Goal: Obtain resource: Obtain resource

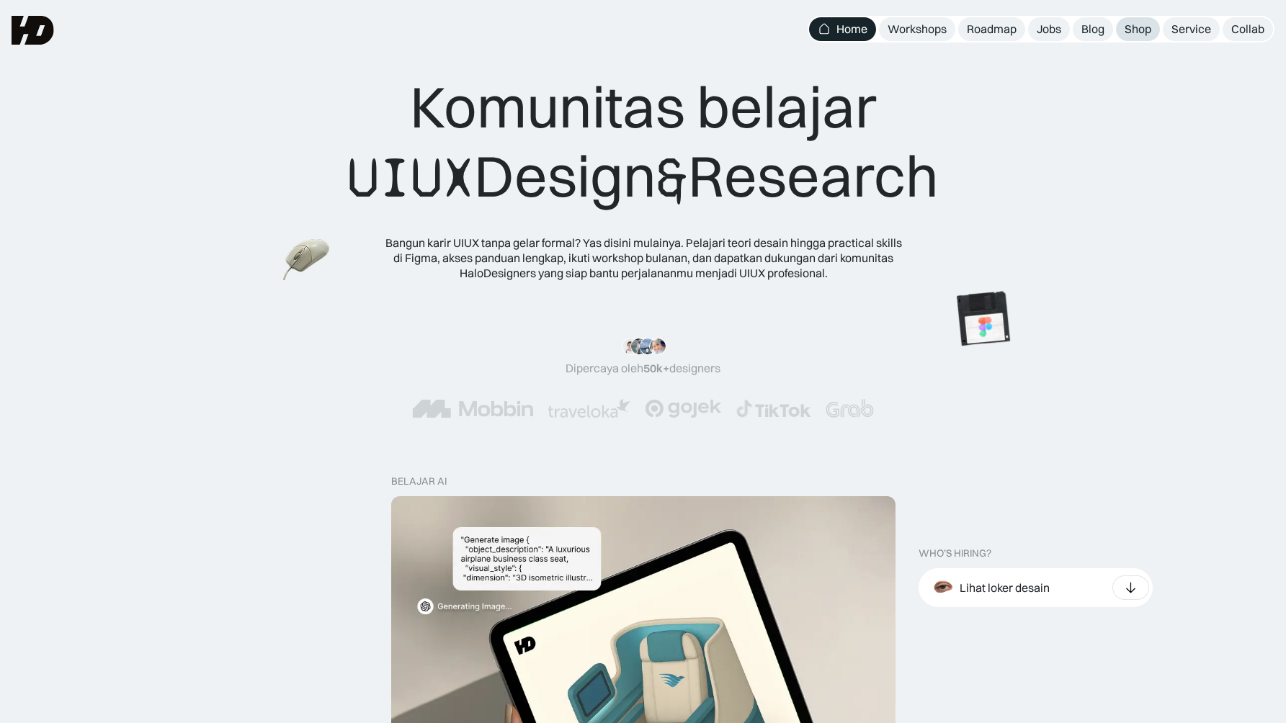
click at [1140, 27] on div "Shop" at bounding box center [1137, 29] width 27 height 15
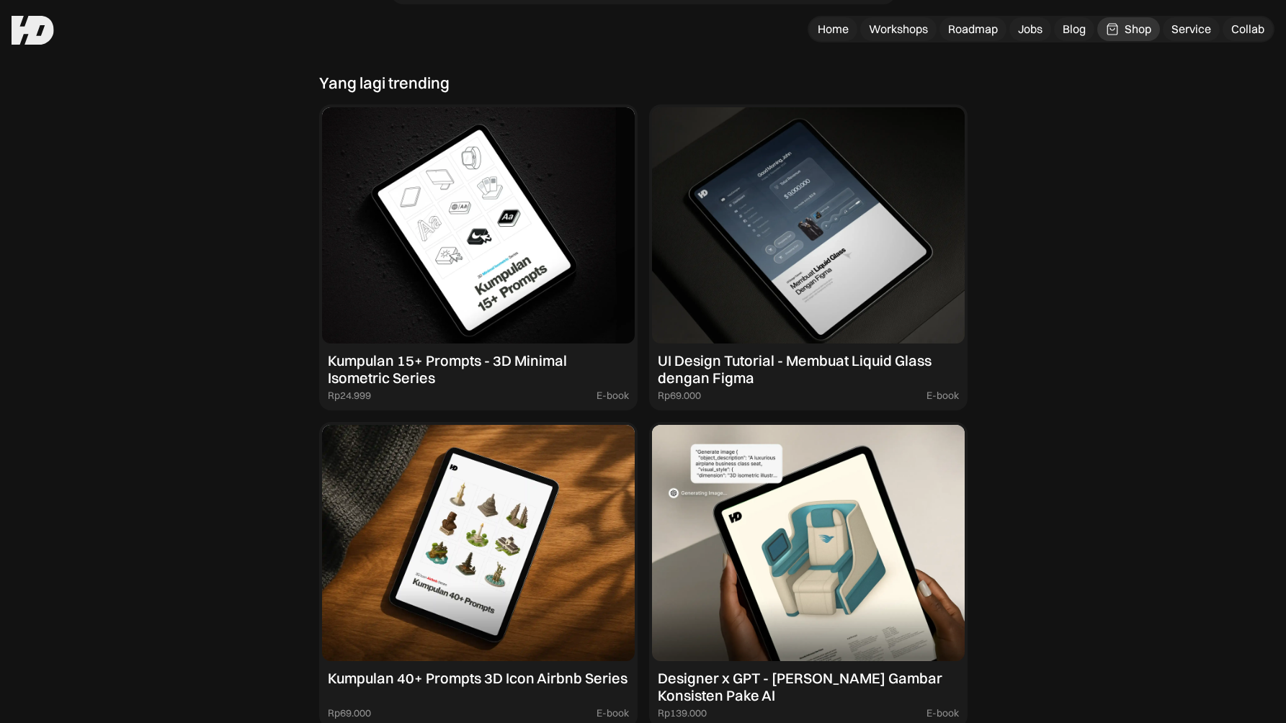
scroll to position [1273, 0]
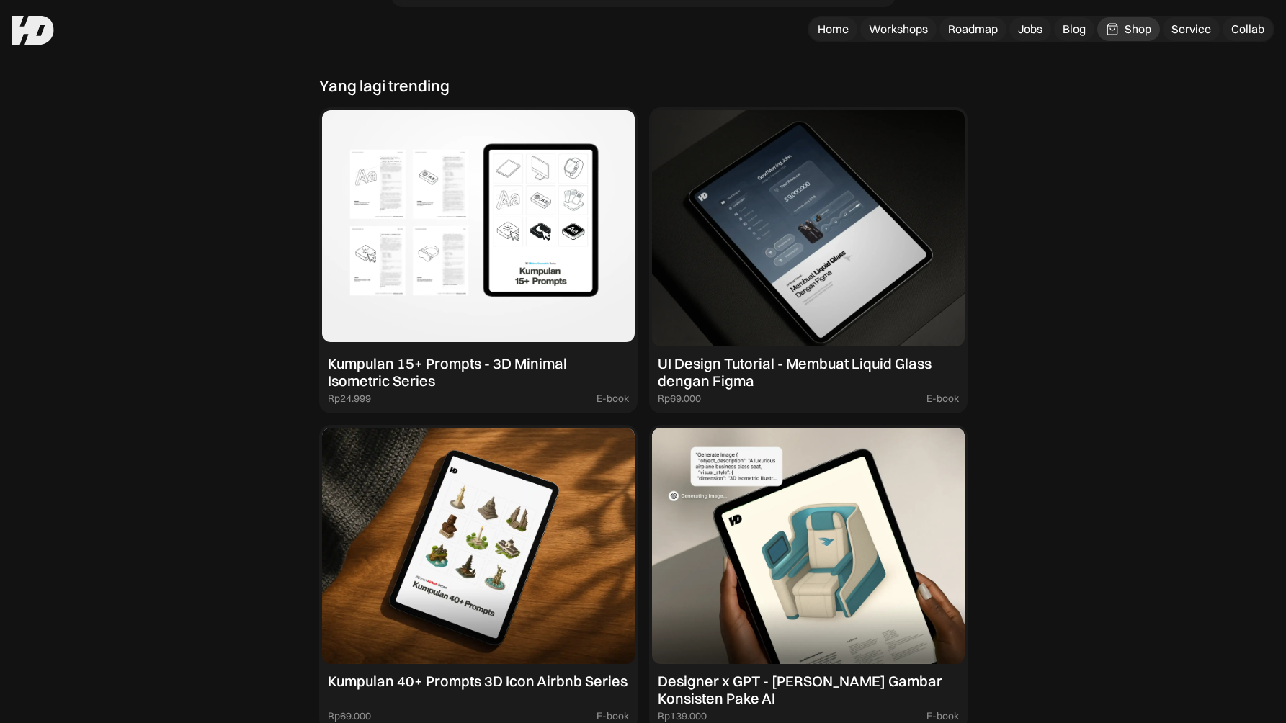
click at [455, 249] on img at bounding box center [478, 228] width 313 height 236
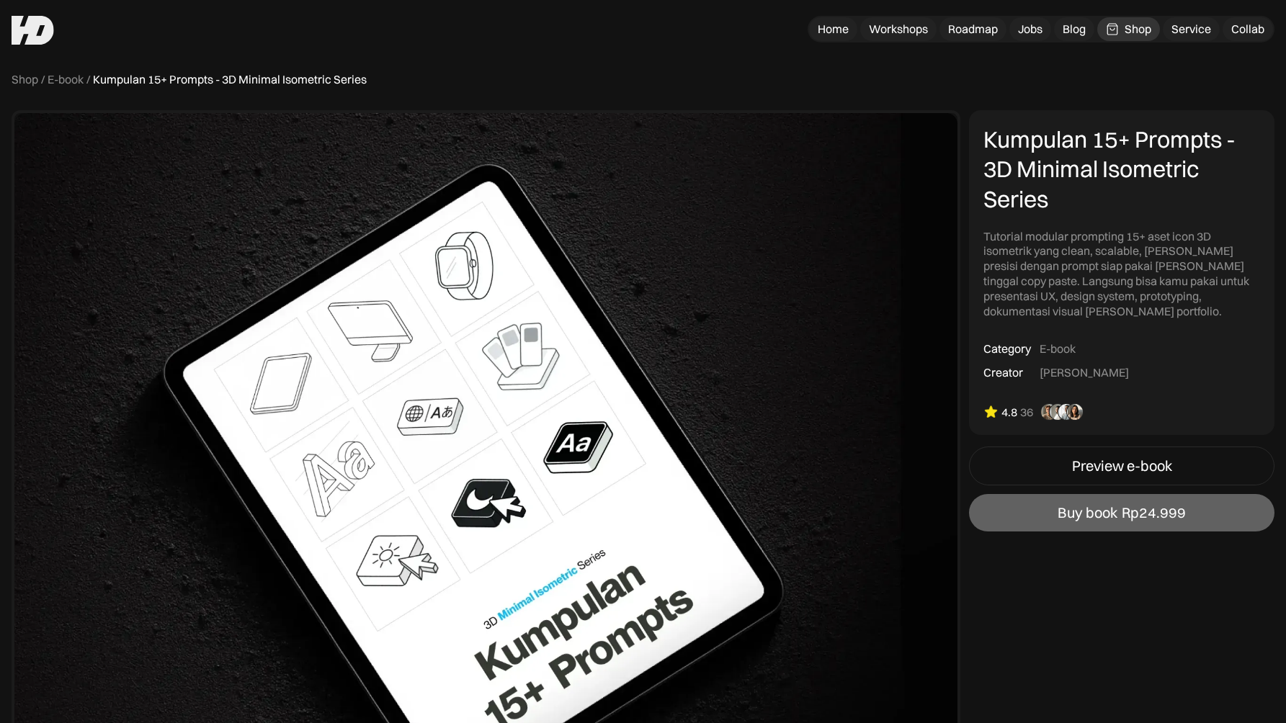
click at [1006, 140] on div "Kumpulan 15+ Prompts - 3D Minimal Isometric Series" at bounding box center [1121, 170] width 277 height 90
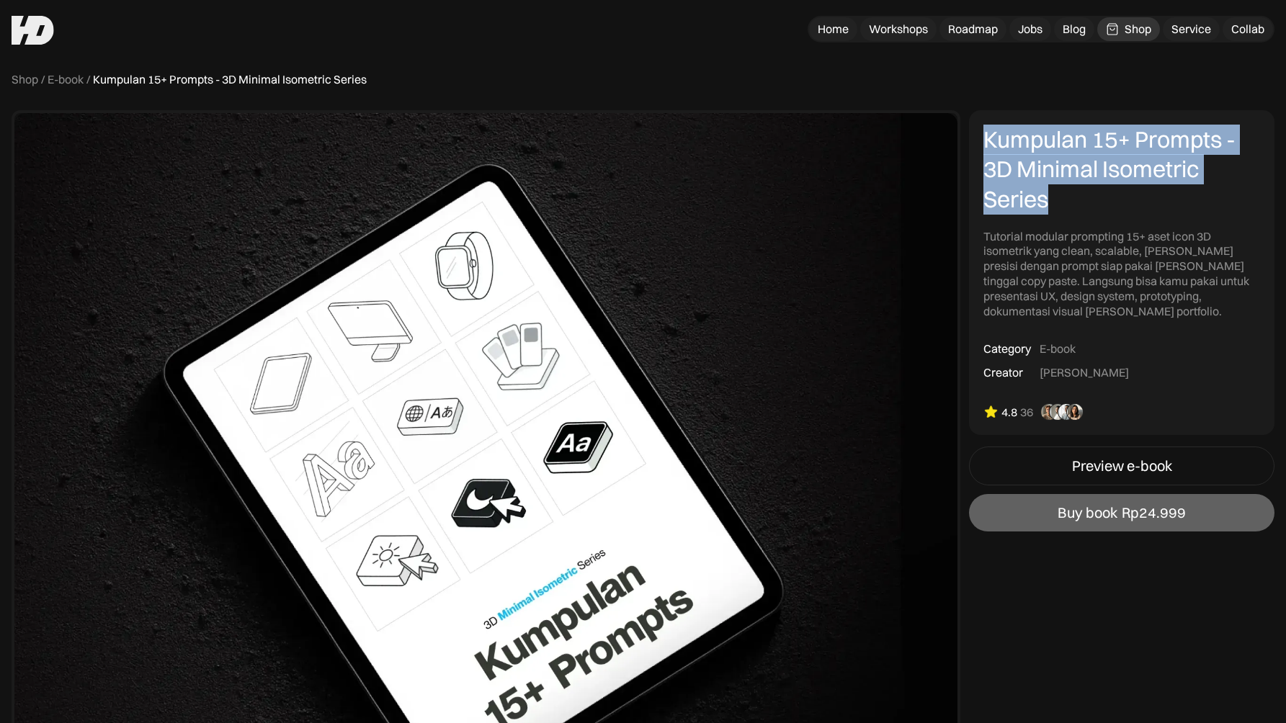
drag, startPoint x: 1006, startPoint y: 140, endPoint x: 1014, endPoint y: 192, distance: 52.6
click at [1014, 192] on div "Kumpulan 15+ Prompts - 3D Minimal Isometric Series" at bounding box center [1121, 170] width 277 height 90
copy div "Kumpulan 15+ Prompts - 3D Minimal Isometric Series"
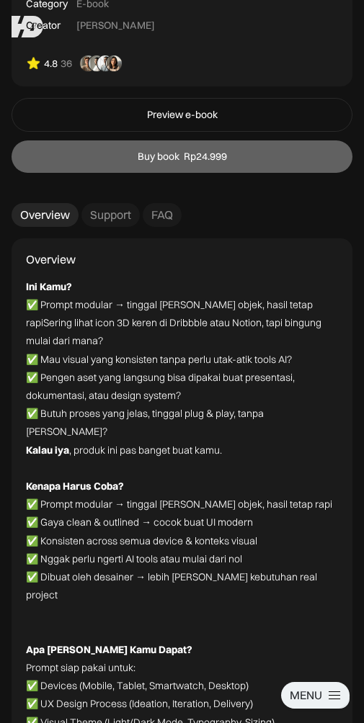
scroll to position [1941, 0]
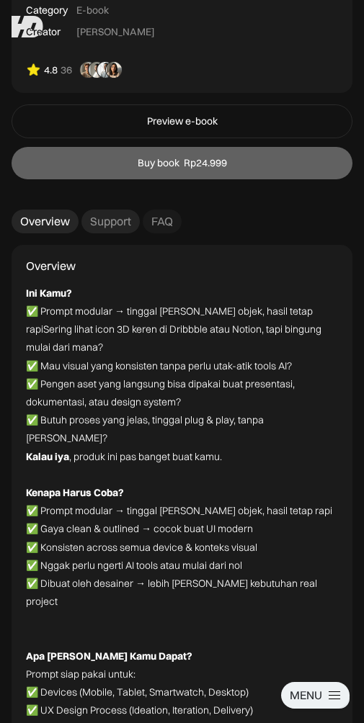
click at [115, 214] on div "Support" at bounding box center [110, 221] width 41 height 15
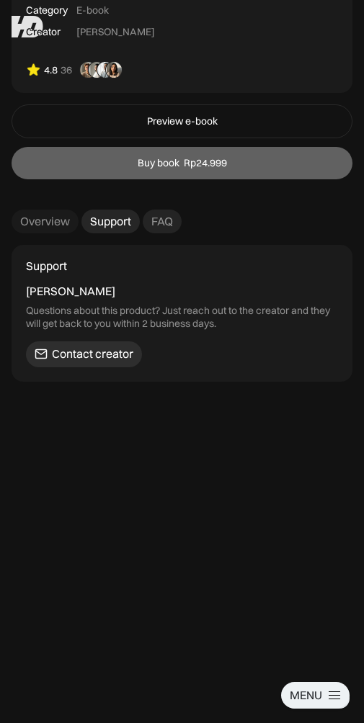
click at [153, 214] on div "FAQ" at bounding box center [162, 221] width 22 height 15
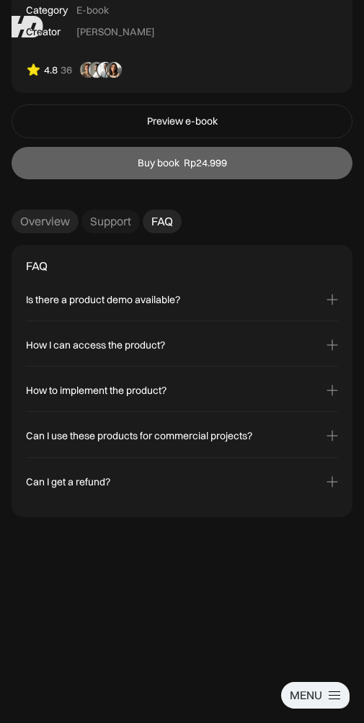
click at [28, 214] on div "Overview" at bounding box center [45, 221] width 50 height 15
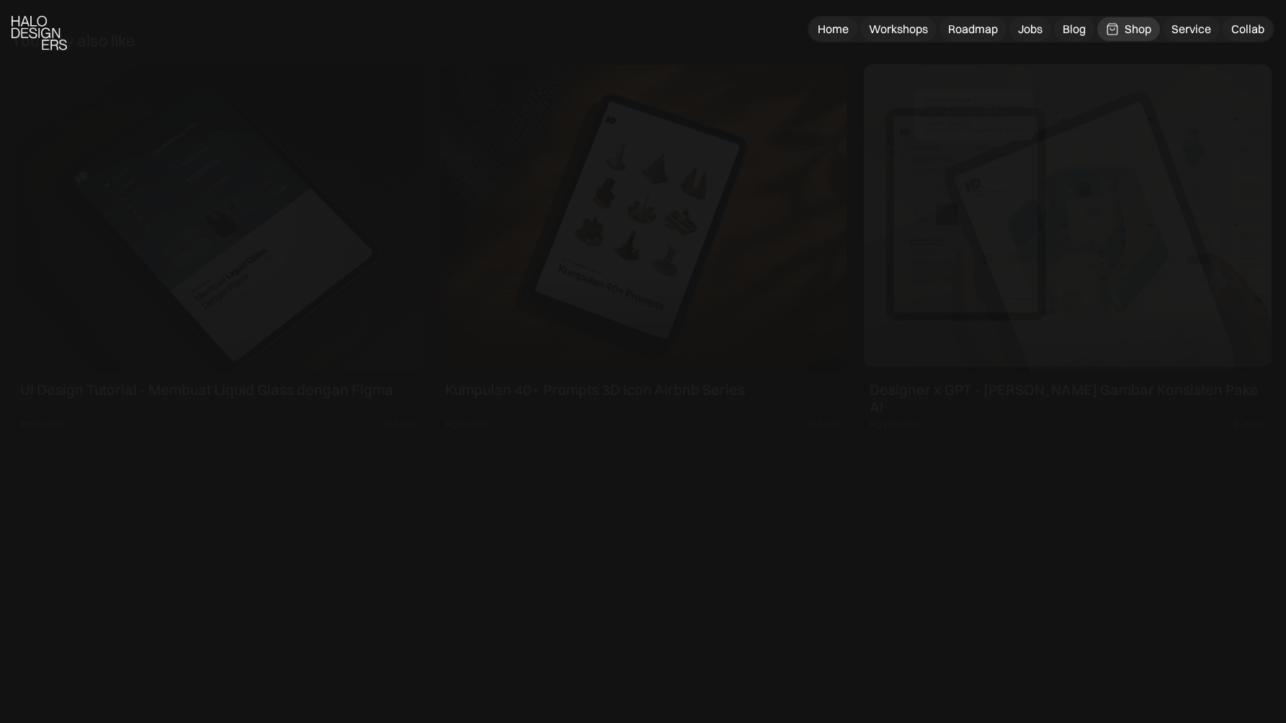
scroll to position [5191, 0]
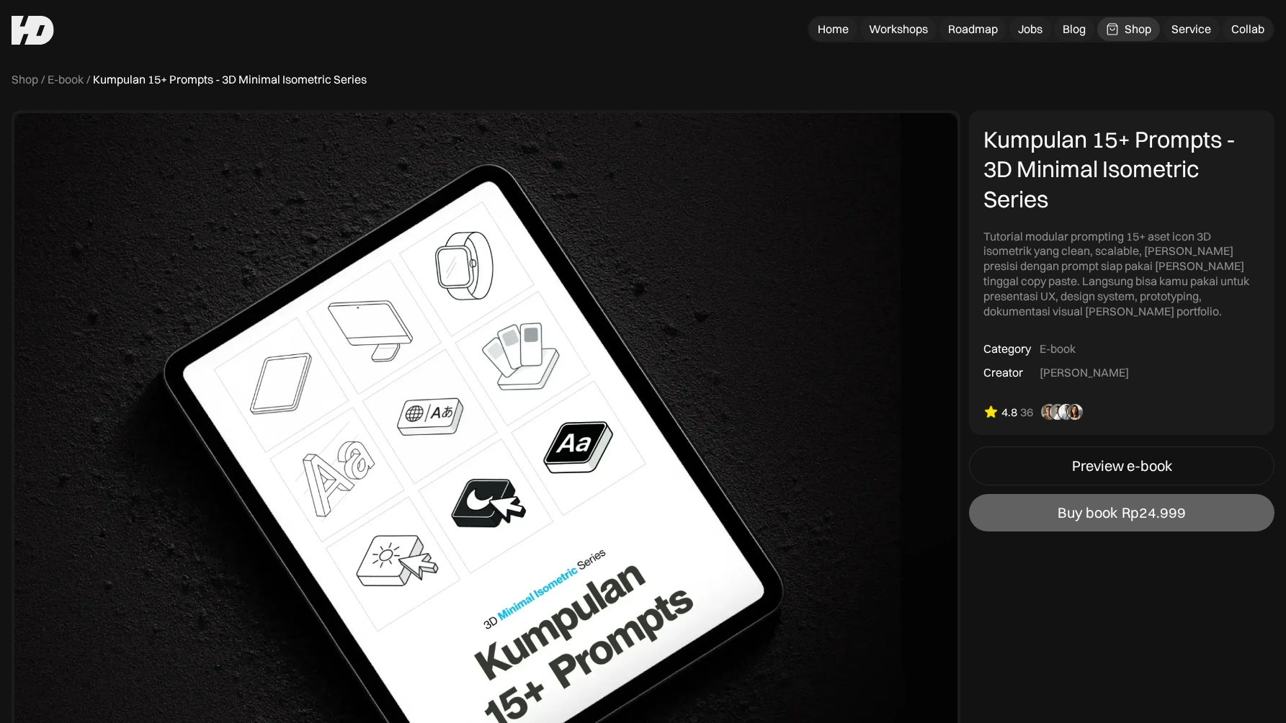
click at [1049, 169] on div "Kumpulan 15+ Prompts - 3D Minimal Isometric Series" at bounding box center [1121, 170] width 277 height 90
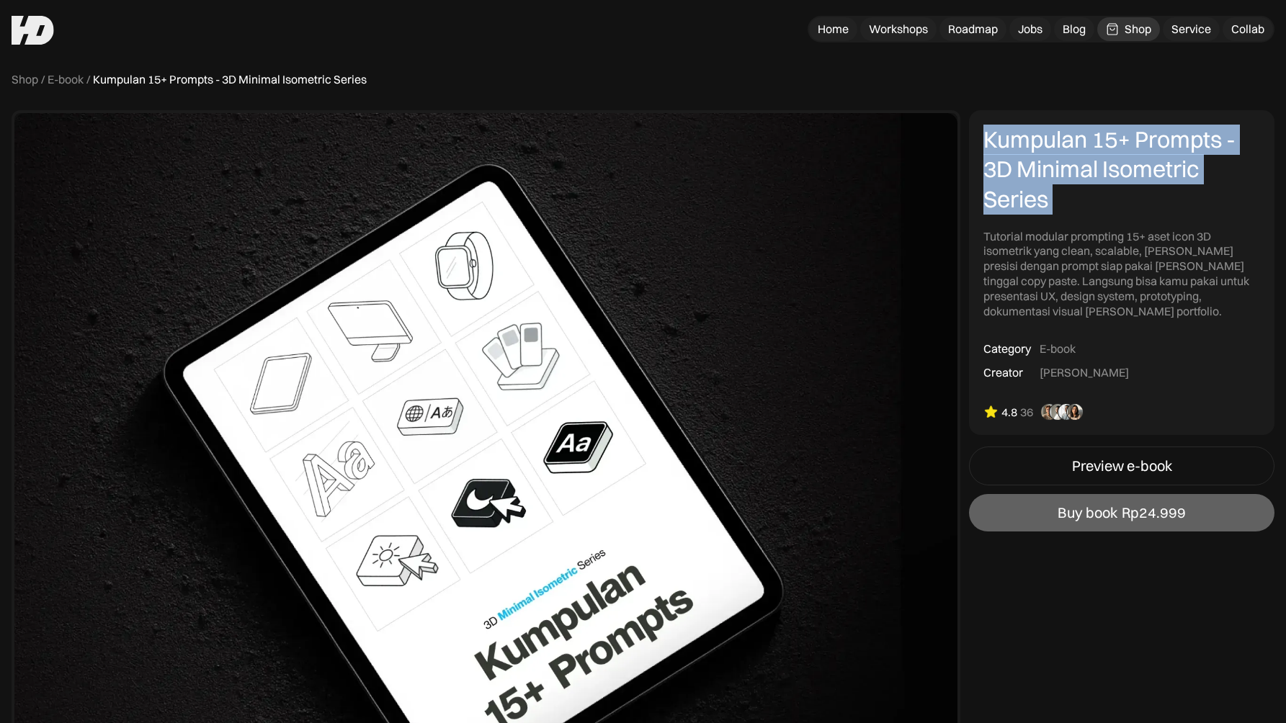
click at [1049, 169] on div "Kumpulan 15+ Prompts - 3D Minimal Isometric Series" at bounding box center [1121, 170] width 277 height 90
copy div "Kumpulan 15+ Prompts - 3D Minimal Isometric Series"
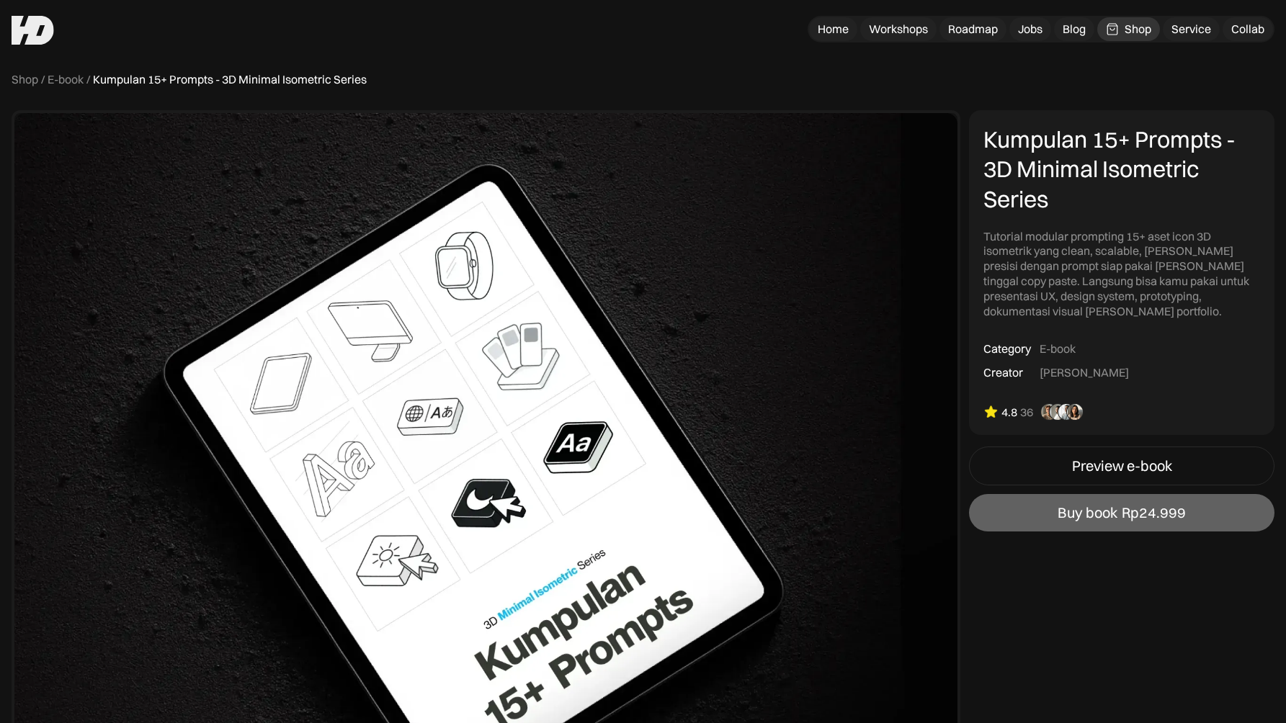
click at [813, 73] on div "Shop / E-book / Kumpulan 15+ Prompts - 3D Minimal Isometric Series" at bounding box center [643, 79] width 1263 height 15
drag, startPoint x: 723, startPoint y: 249, endPoint x: 1110, endPoint y: 30, distance: 444.2
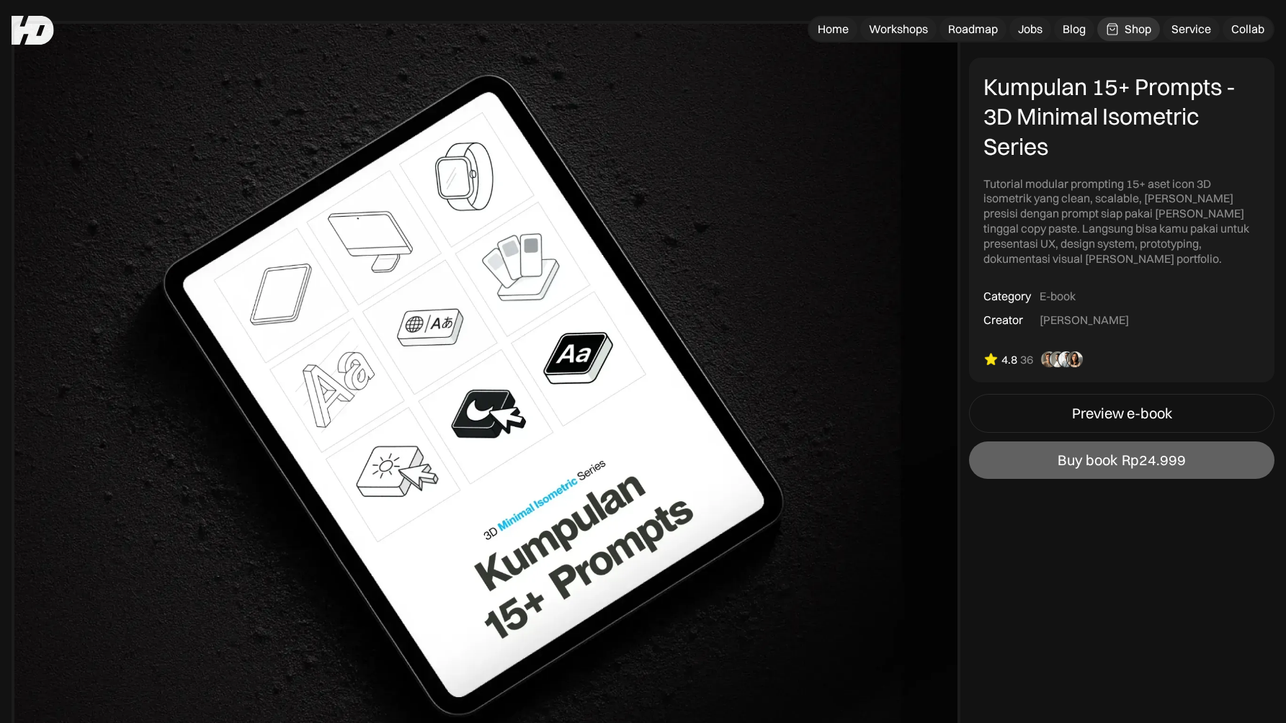
scroll to position [88, 0]
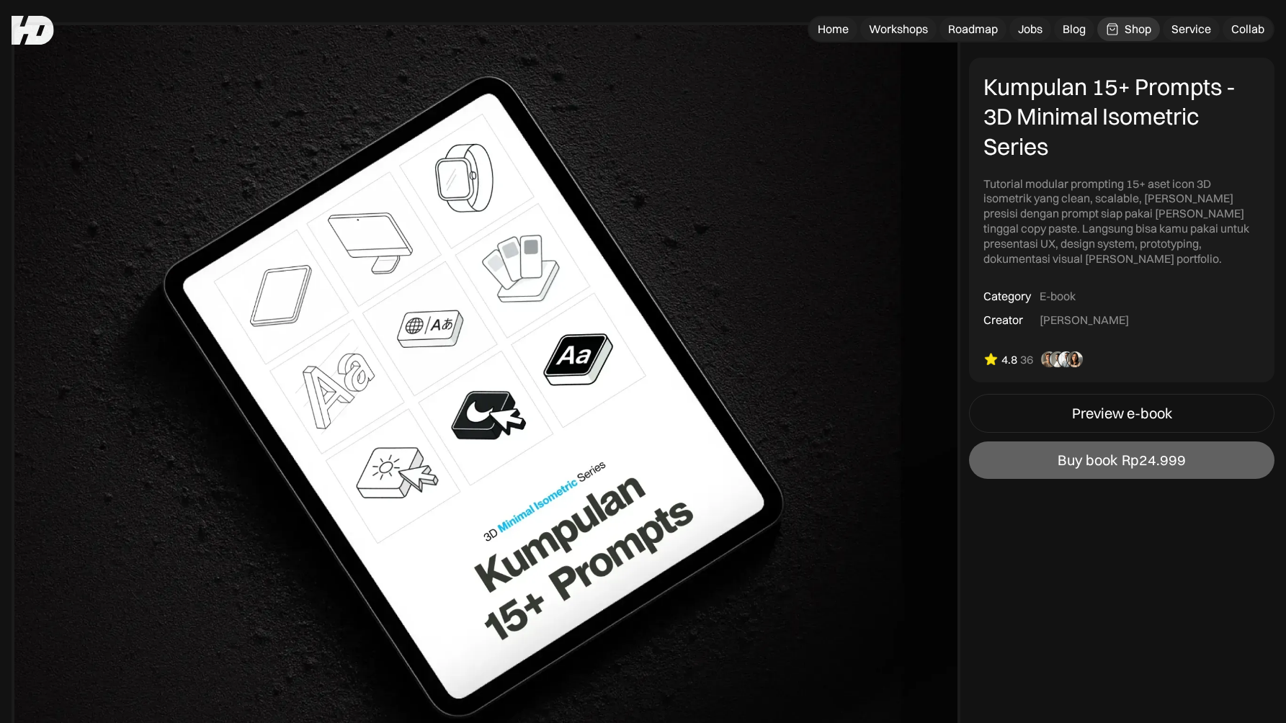
click at [989, 182] on div "Tutorial modular prompting 15+ aset icon 3D isometrik yang clean, scalable, dan…" at bounding box center [1121, 221] width 277 height 90
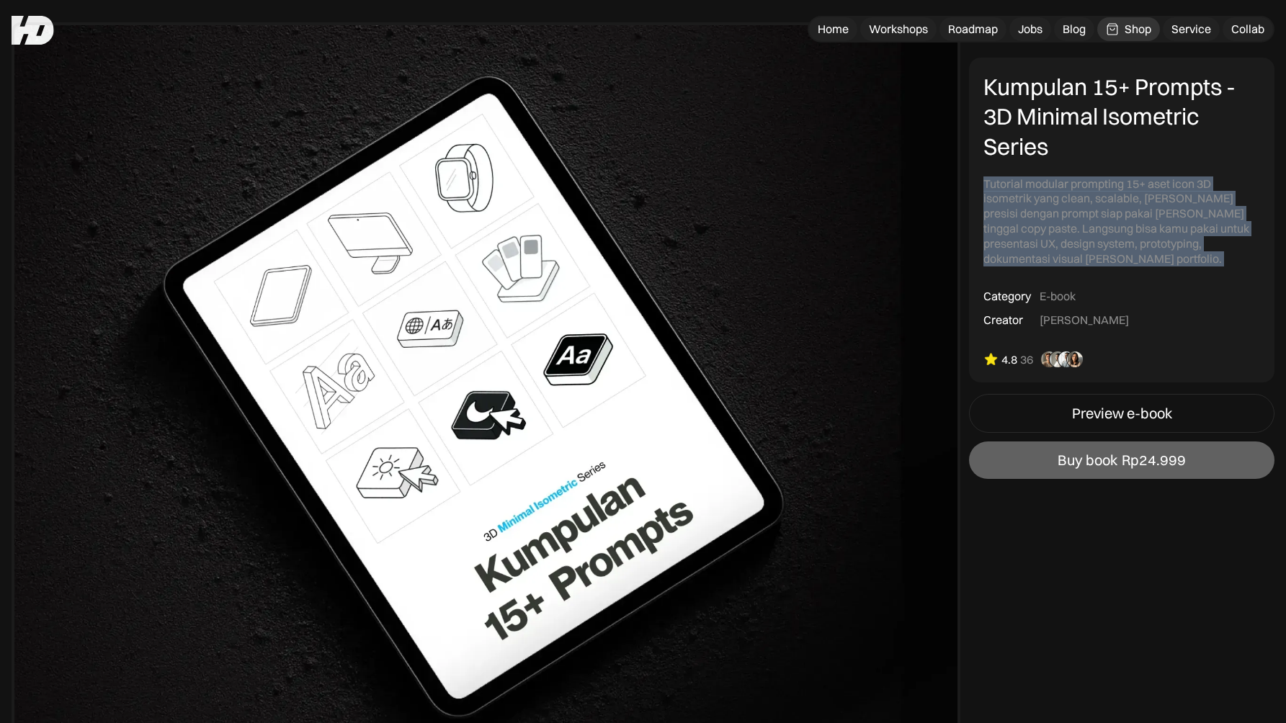
drag, startPoint x: 989, startPoint y: 182, endPoint x: 1191, endPoint y: 256, distance: 215.6
click at [1191, 256] on div "Kumpulan 15+ Prompts - 3D Minimal Isometric Series Tutorial modular prompting 1…" at bounding box center [1121, 220] width 305 height 325
copy div "Tutorial modular prompting 15+ aset icon 3D isometrik yang clean, scalable, dan…"
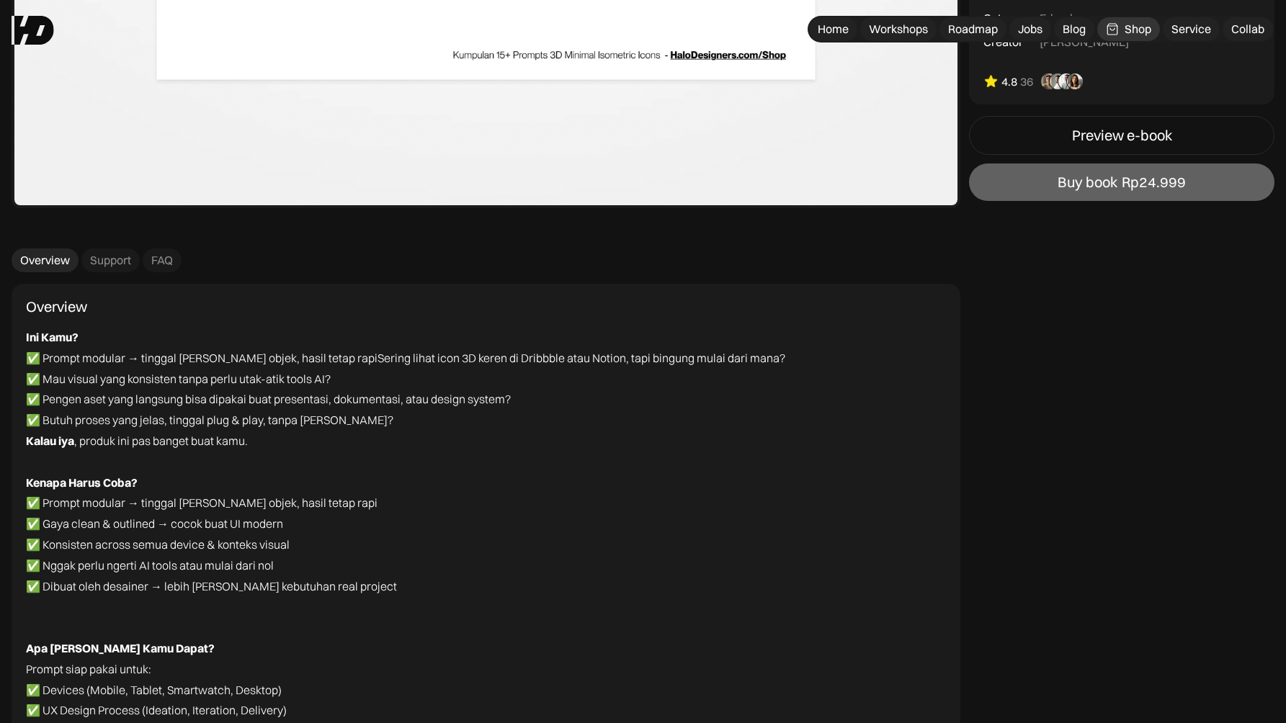
scroll to position [3498, 0]
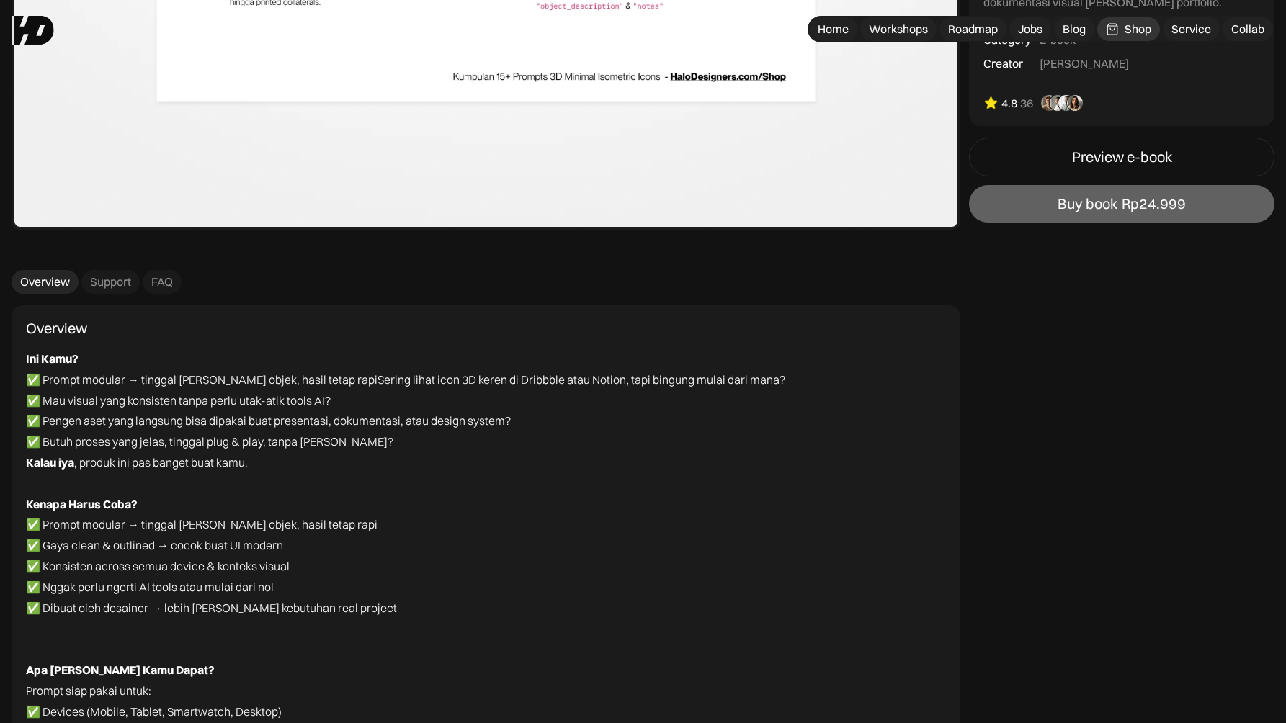
click at [39, 329] on div "Overview" at bounding box center [56, 328] width 61 height 17
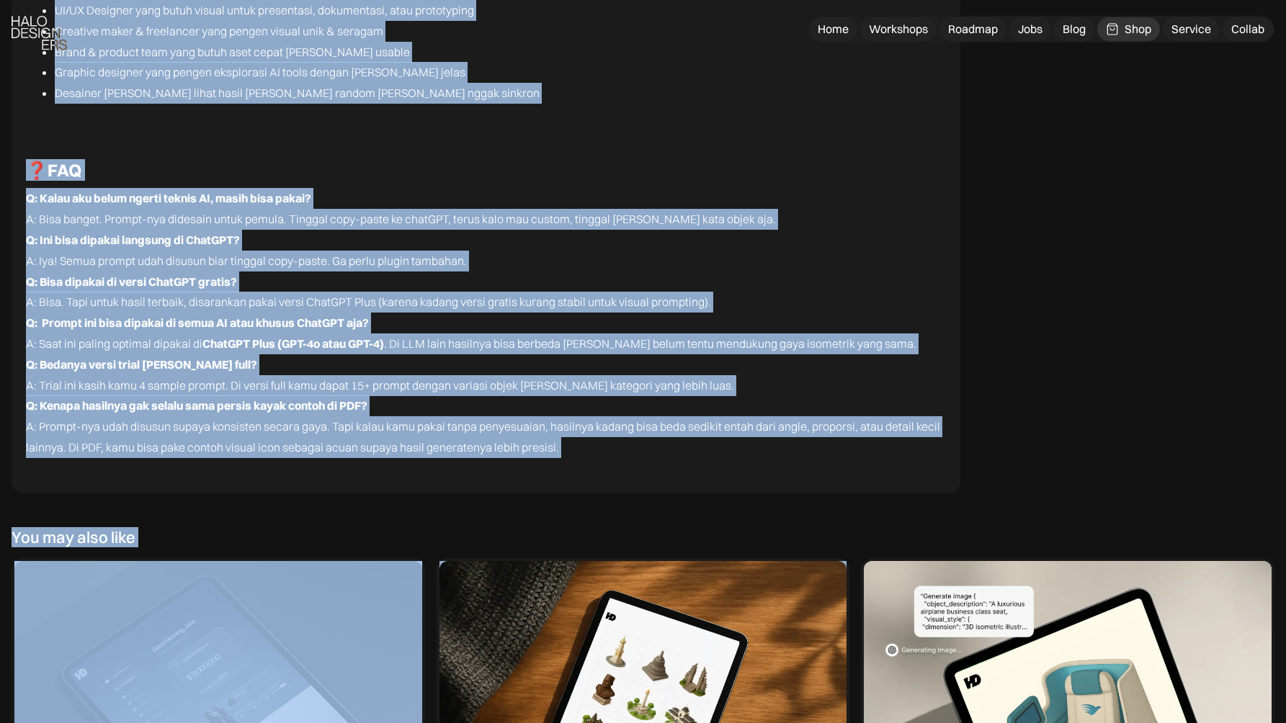
scroll to position [4407, 0]
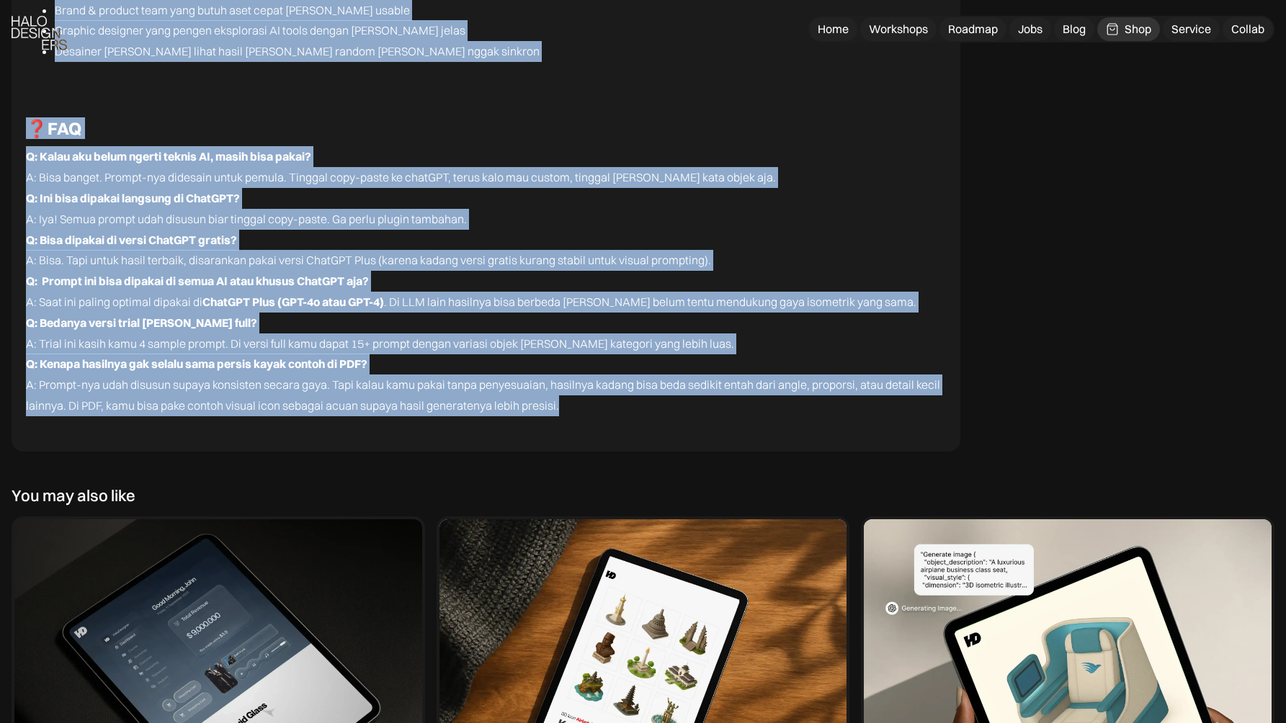
drag, startPoint x: 27, startPoint y: 323, endPoint x: 594, endPoint y: 414, distance: 574.1
